Goal: Complete application form

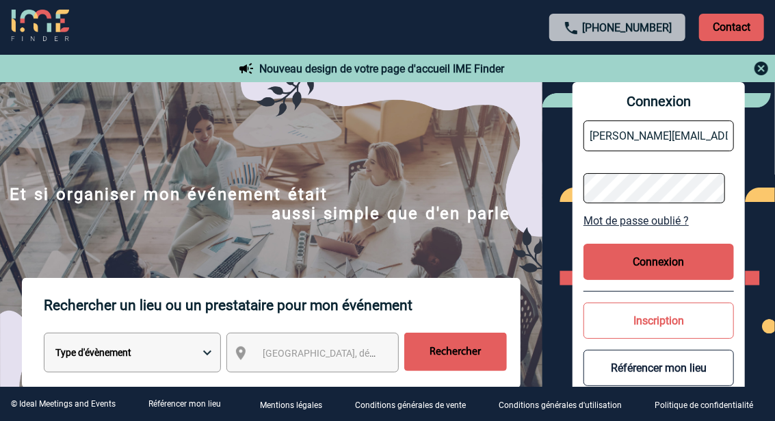
click at [649, 260] on button "Connexion" at bounding box center [659, 262] width 151 height 36
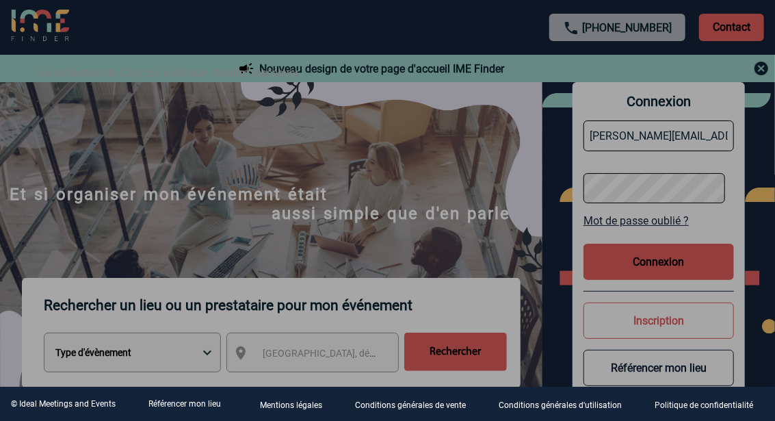
click at [209, 351] on div at bounding box center [387, 210] width 775 height 421
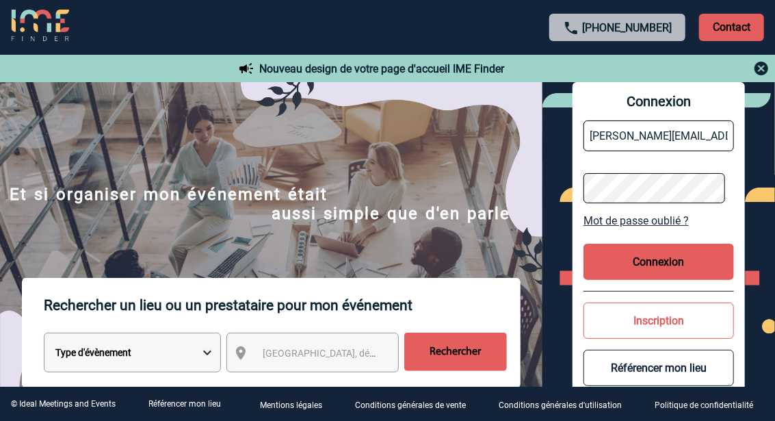
click at [311, 353] on span "Ville, département, région..." at bounding box center [358, 353] width 190 height 11
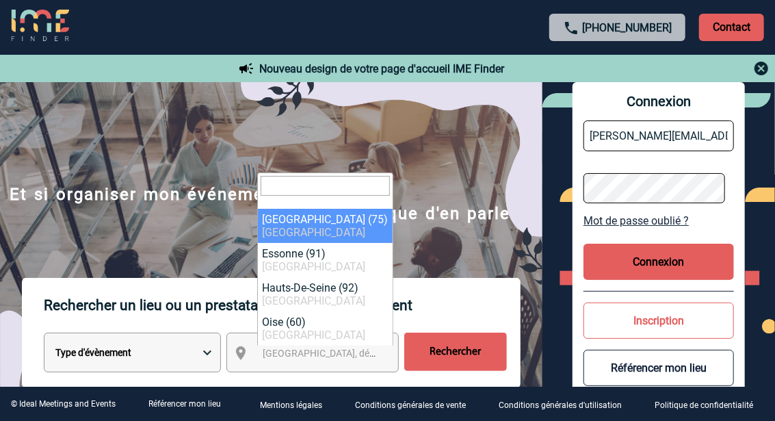
click at [625, 253] on button "Connexion" at bounding box center [659, 262] width 151 height 36
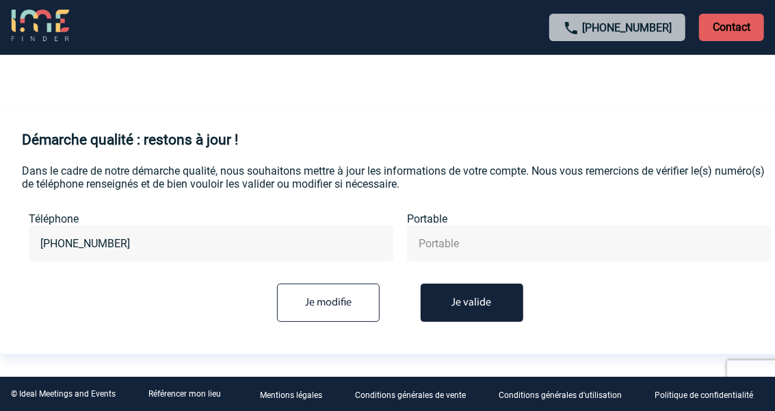
click at [465, 300] on button "Je valide" at bounding box center [472, 302] width 103 height 38
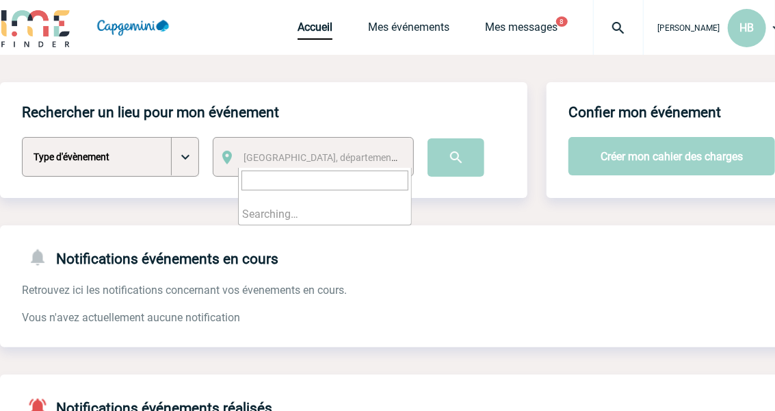
click at [289, 165] on span "Ville, département, région..." at bounding box center [325, 157] width 174 height 19
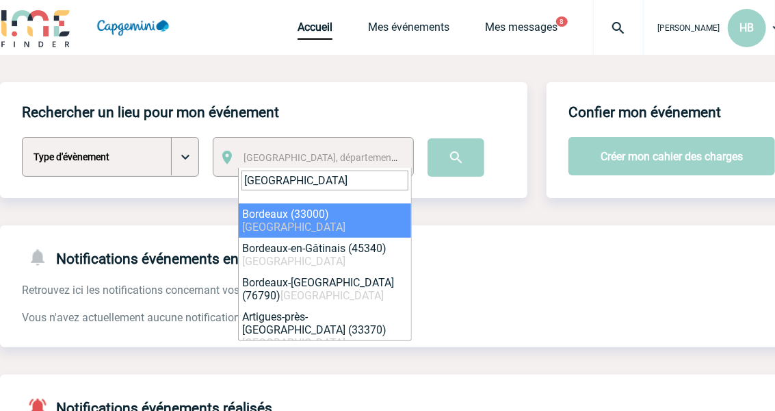
type input "bordeaux"
select select "24433"
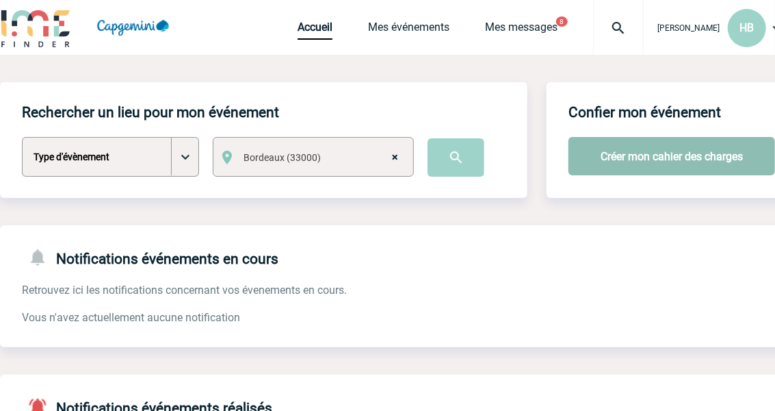
click at [651, 164] on button "Créer mon cahier des charges" at bounding box center [672, 156] width 207 height 38
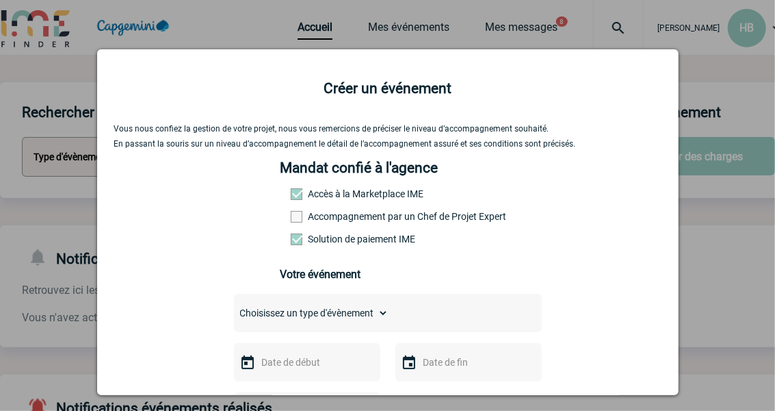
scroll to position [68, 0]
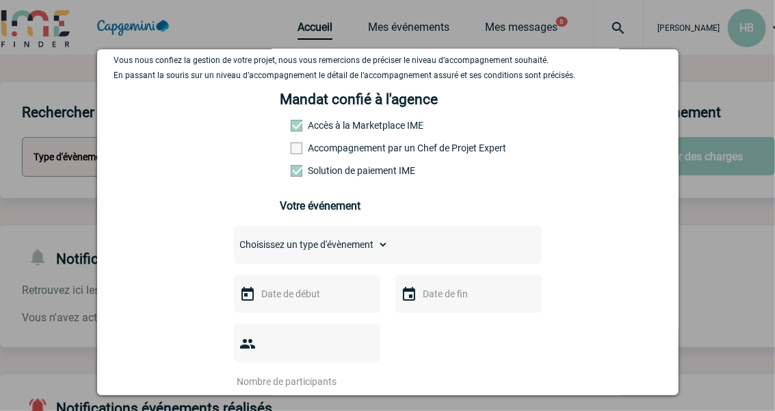
click at [298, 145] on label "Accompagnement par un Chef de Projet Expert" at bounding box center [321, 147] width 60 height 11
click at [0, 0] on input "Accompagnement par un Chef de Projet Expert" at bounding box center [0, 0] width 0 height 0
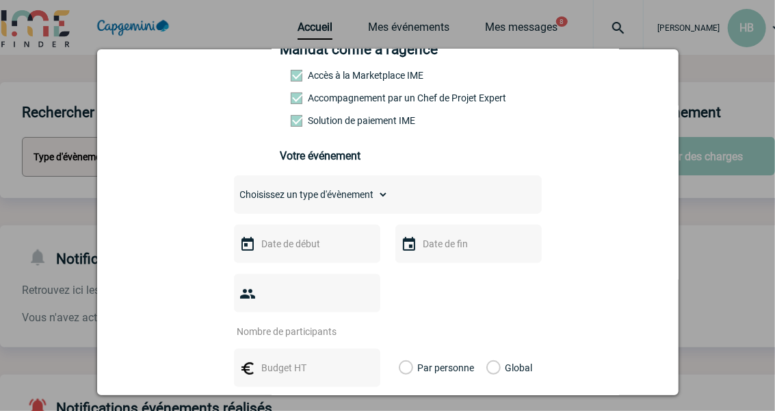
scroll to position [137, 0]
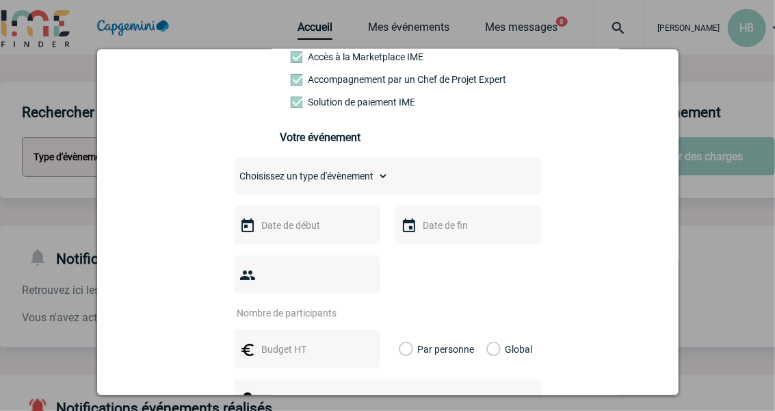
click at [378, 176] on select "Choisissez un type d'évènement Séminaire avec nuitée Séminaire sans nuitée Repa…" at bounding box center [311, 175] width 155 height 19
select select "2"
click at [234, 170] on select "Choisissez un type d'évènement Séminaire avec nuitée Séminaire sans nuitée Repa…" at bounding box center [311, 175] width 155 height 19
click at [383, 179] on select "Choisissez un type d'évènement Séminaire avec nuitée Séminaire sans nuitée Repa…" at bounding box center [311, 175] width 155 height 19
click at [443, 182] on div "Choisissez un type d'évènement Séminaire avec nuitée Séminaire sans nuitée Repa…" at bounding box center [388, 176] width 308 height 38
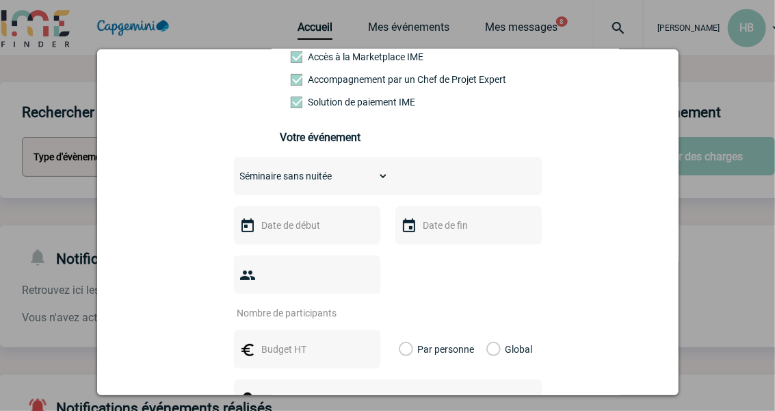
click at [329, 231] on input "text" at bounding box center [306, 225] width 94 height 18
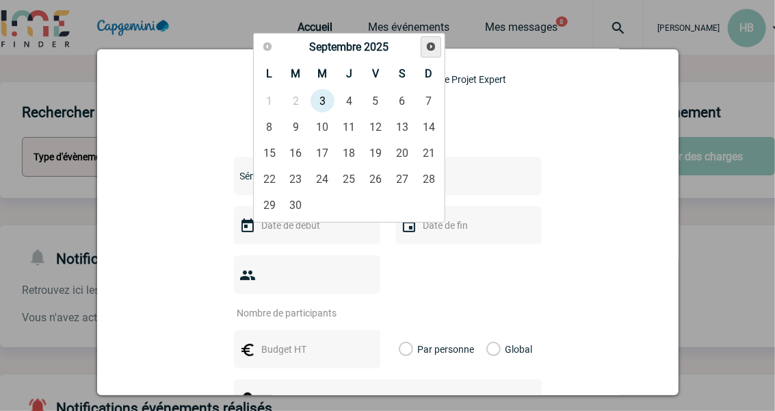
click at [427, 55] on link "Suivant" at bounding box center [431, 46] width 21 height 21
click at [360, 156] on link "13" at bounding box center [349, 152] width 25 height 25
type input "13-11-2025"
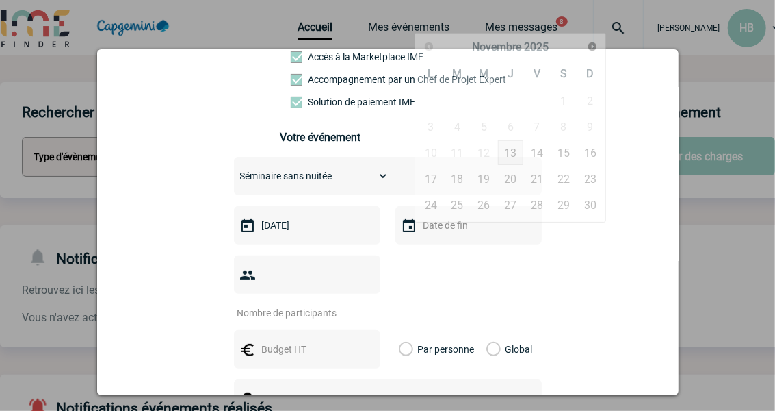
click at [441, 231] on input "text" at bounding box center [467, 225] width 94 height 18
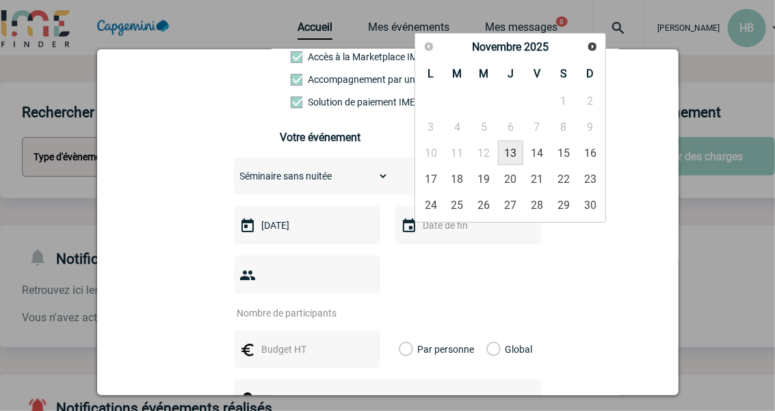
click at [513, 150] on link "13" at bounding box center [510, 152] width 25 height 25
type input "13-11-2025"
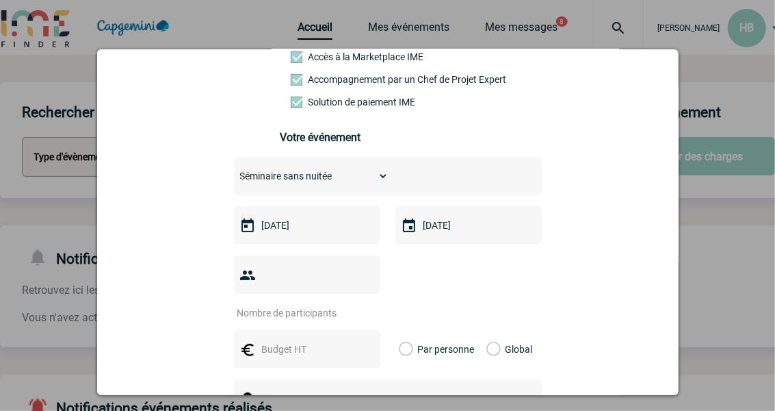
click at [352, 304] on input "number" at bounding box center [298, 313] width 129 height 18
click at [315, 304] on input "number" at bounding box center [298, 313] width 129 height 18
type input "80"
click at [322, 340] on input "text" at bounding box center [306, 349] width 94 height 18
type input "10000"
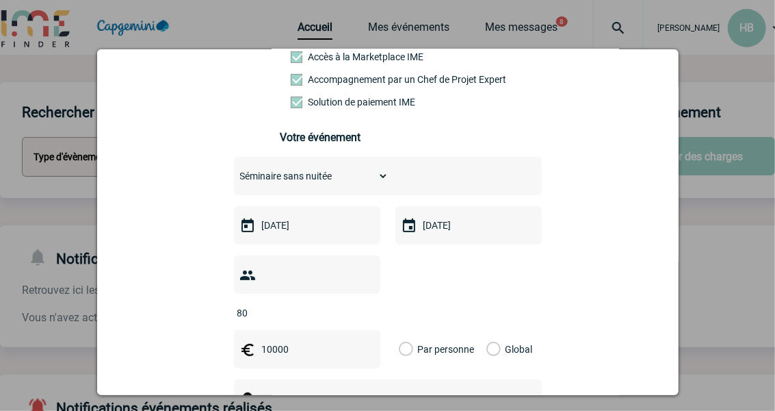
click at [487, 330] on label "Global" at bounding box center [491, 349] width 9 height 38
click at [0, 0] on input "Global" at bounding box center [0, 0] width 0 height 0
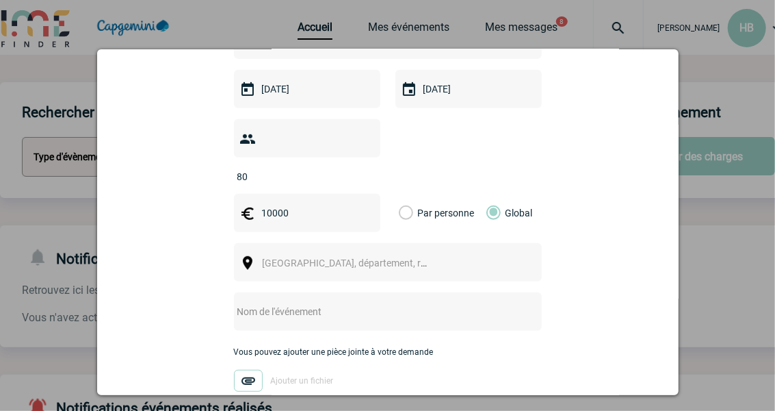
scroll to position [274, 0]
click at [274, 253] on span "Ville, département, région..." at bounding box center [351, 262] width 188 height 19
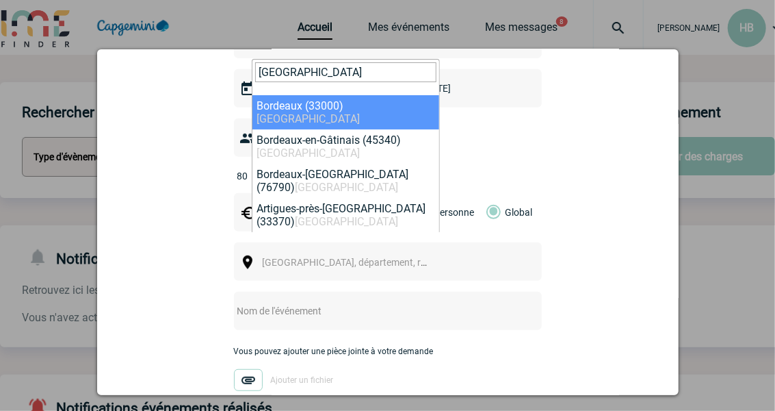
type input "bordeaux"
select select "24433"
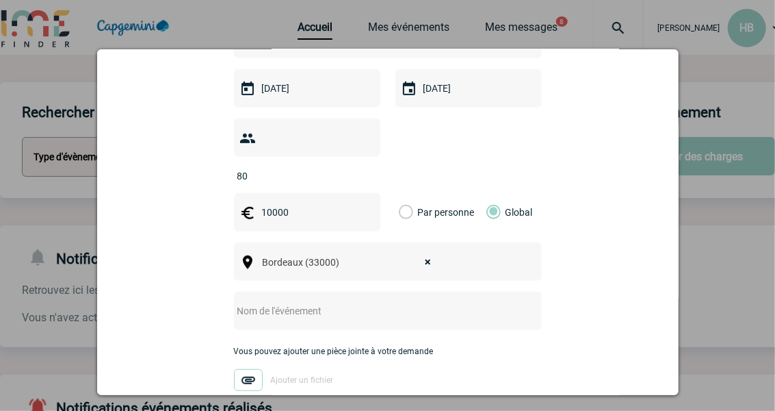
click at [293, 302] on input "text" at bounding box center [370, 311] width 272 height 18
click at [292, 302] on input "text" at bounding box center [370, 311] width 272 height 18
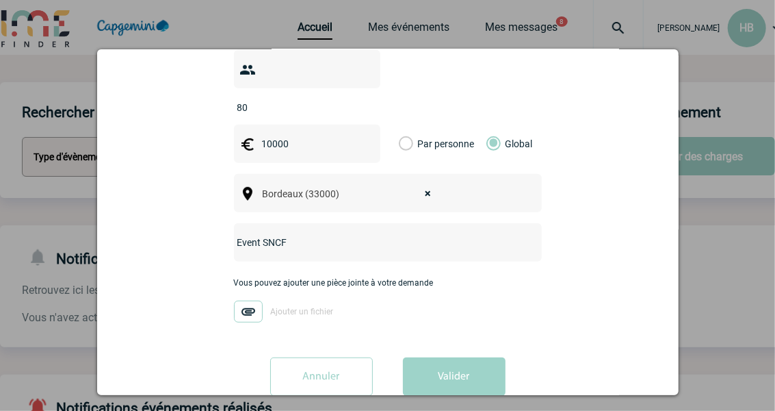
scroll to position [352, 0]
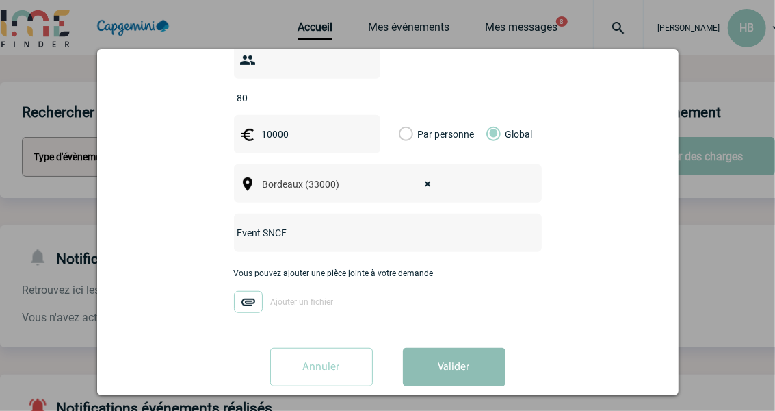
type input "Event SNCF"
click at [439, 348] on button "Valider" at bounding box center [454, 367] width 103 height 38
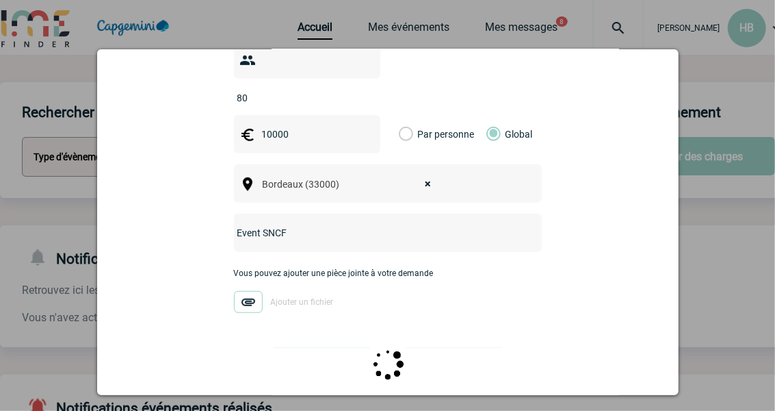
scroll to position [0, 0]
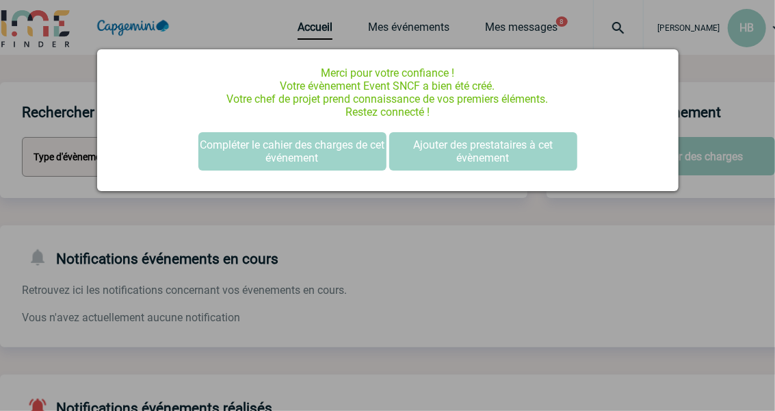
click at [374, 226] on div at bounding box center [387, 205] width 775 height 411
